Goal: Information Seeking & Learning: Learn about a topic

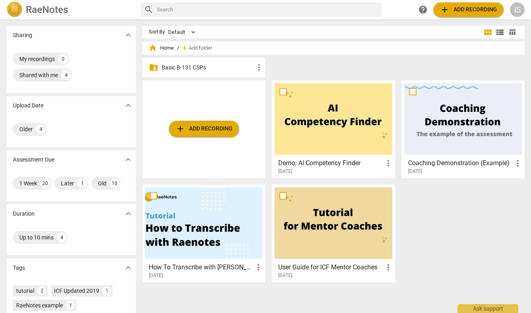
click at [167, 63] on div "folder_shared Basic B-131 CSPs more_vert" at bounding box center [203, 67] width 123 height 19
click at [171, 67] on p "Basic B-131 CSPs" at bounding box center [208, 67] width 92 height 8
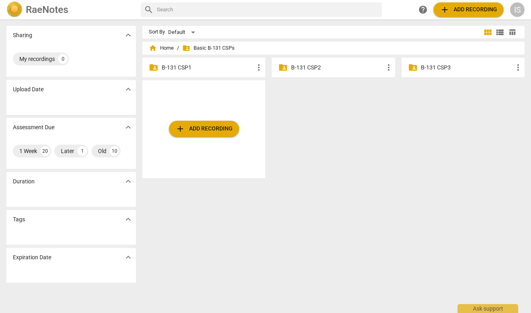
click at [200, 63] on div "folder_shared B-131 CSP1 more_vert" at bounding box center [203, 67] width 123 height 19
click at [181, 70] on p "B-131 CSP1" at bounding box center [208, 67] width 92 height 8
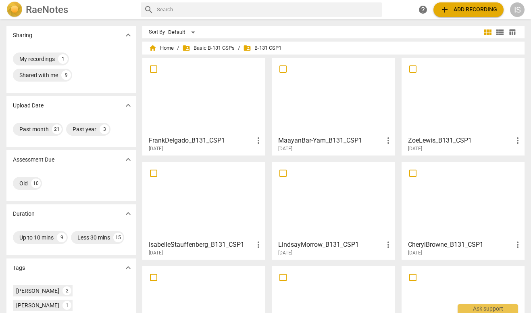
click at [184, 201] on div at bounding box center [203, 200] width 117 height 71
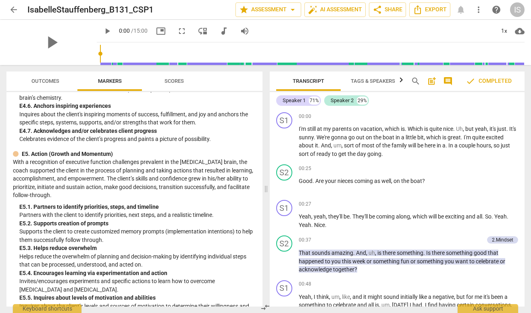
scroll to position [2155, 0]
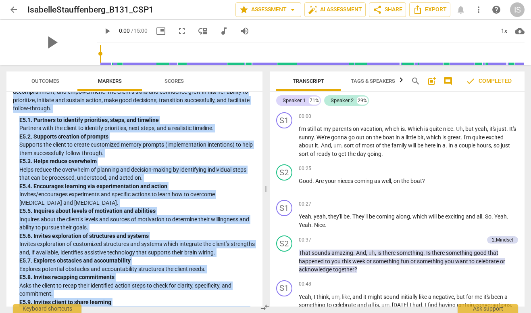
drag, startPoint x: 13, startPoint y: 103, endPoint x: 182, endPoint y: 299, distance: 258.9
click at [182, 299] on div "ADDCA Combined Markers lock 1. Demonstrates Ethical Practice Understands and co…" at bounding box center [134, 199] width 256 height 214
copy div "ADDCA Combined Markers lock 1. Demonstrates Ethical Practice Understands and co…"
click at [92, 207] on div "E5. 5. Inquires about levels of motivation and abilities" at bounding box center [137, 211] width 237 height 8
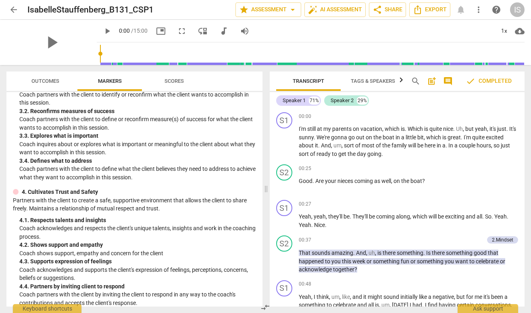
scroll to position [106, 0]
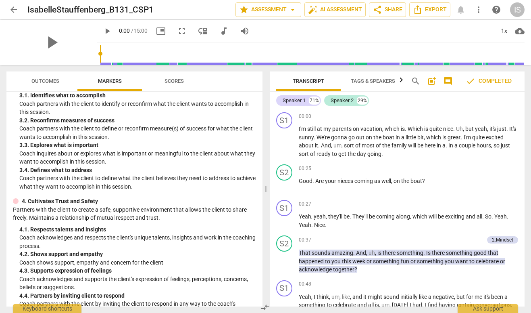
click at [8, 7] on span "arrow_back" at bounding box center [13, 10] width 15 height 10
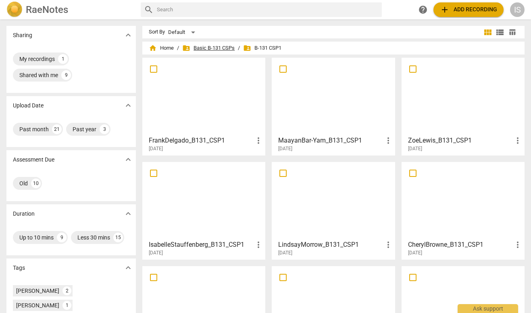
click at [216, 50] on span "folder_shared Basic B-131 CSPs" at bounding box center [208, 48] width 52 height 8
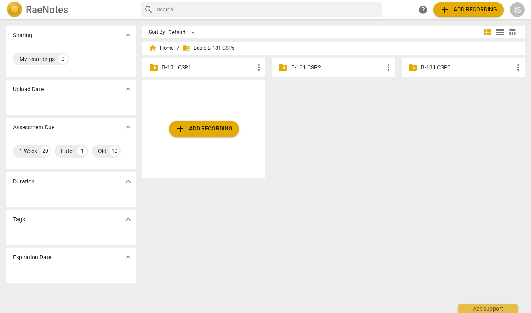
click at [334, 72] on div "folder_shared B-131 CSP2 more_vert" at bounding box center [333, 67] width 123 height 19
click at [319, 71] on p "B-131 CSP2" at bounding box center [337, 67] width 92 height 8
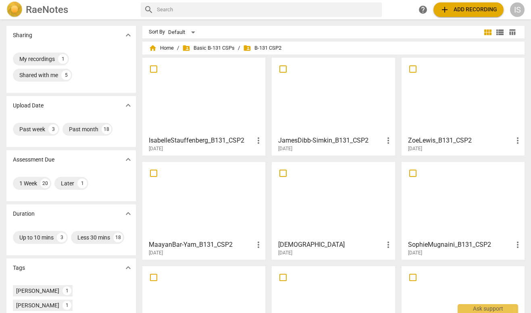
click at [195, 116] on div at bounding box center [203, 96] width 117 height 71
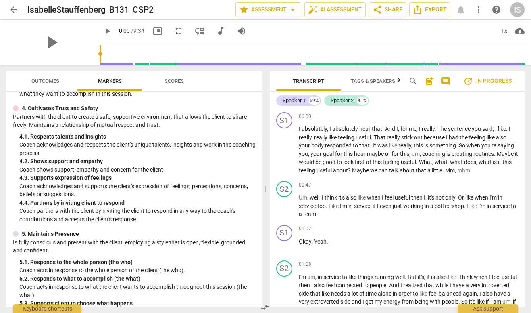
scroll to position [196, 0]
